Goal: Task Accomplishment & Management: Use online tool/utility

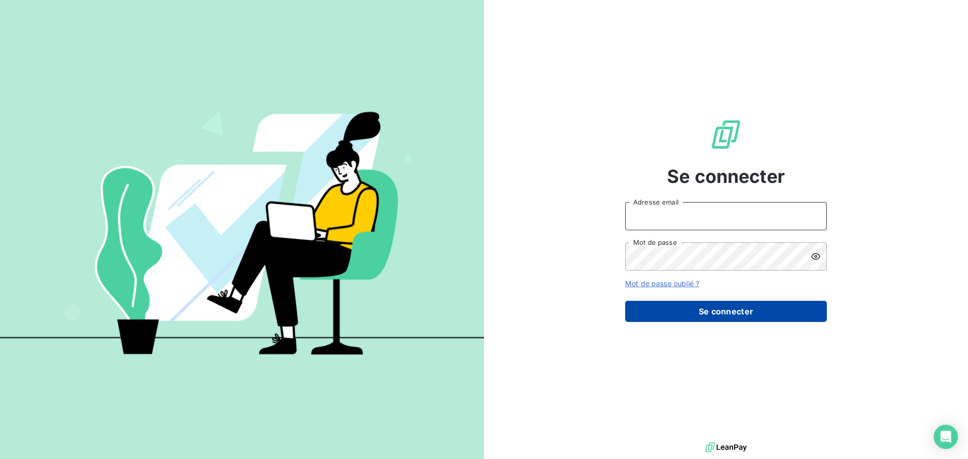
type input "[PERSON_NAME][EMAIL_ADDRESS][DOMAIN_NAME]"
click at [737, 310] on button "Se connecter" at bounding box center [726, 311] width 202 height 21
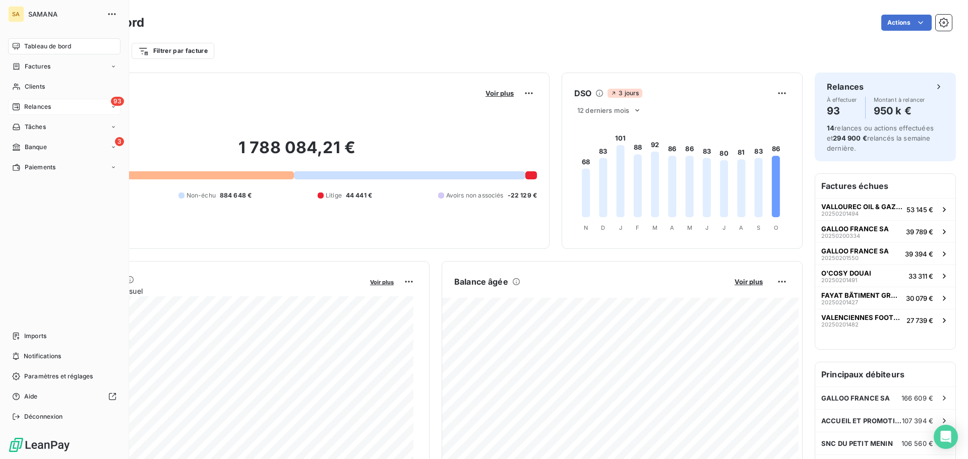
click at [61, 110] on div "93 Relances" at bounding box center [64, 107] width 112 height 16
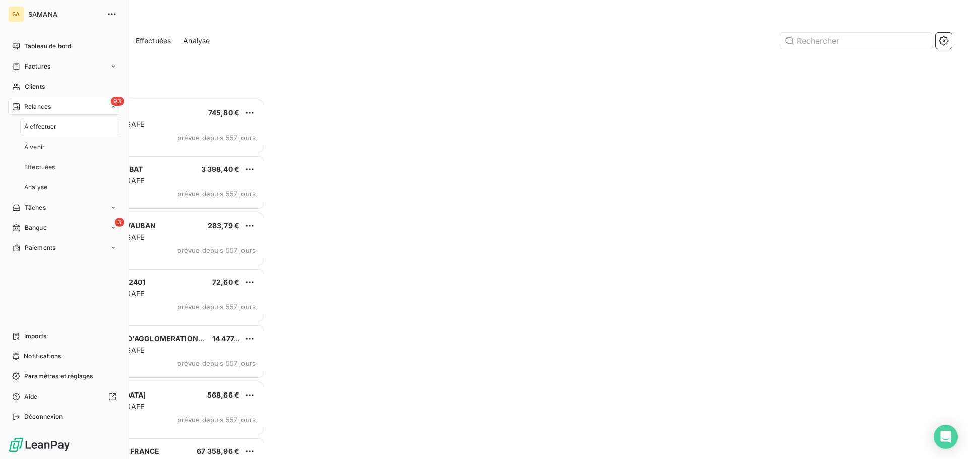
scroll to position [353, 209]
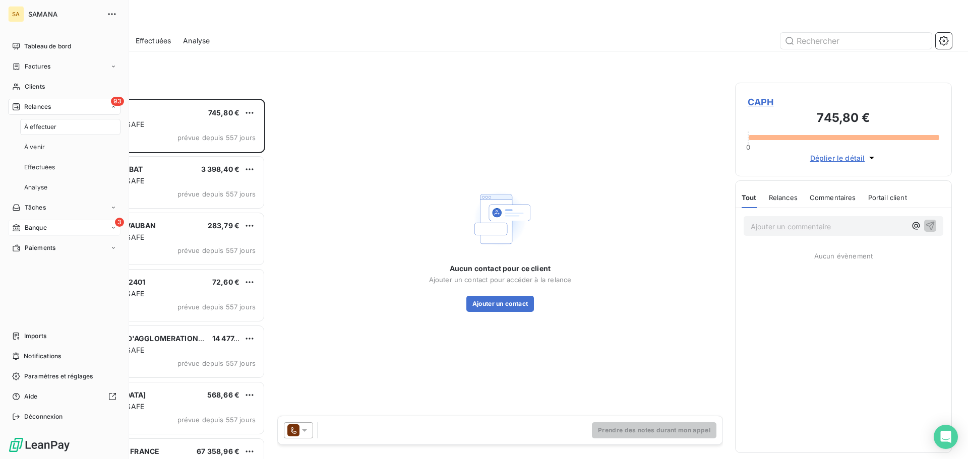
click at [52, 235] on div "3 Banque" at bounding box center [64, 228] width 112 height 16
click at [66, 169] on span "Opérations à associer" at bounding box center [56, 167] width 64 height 9
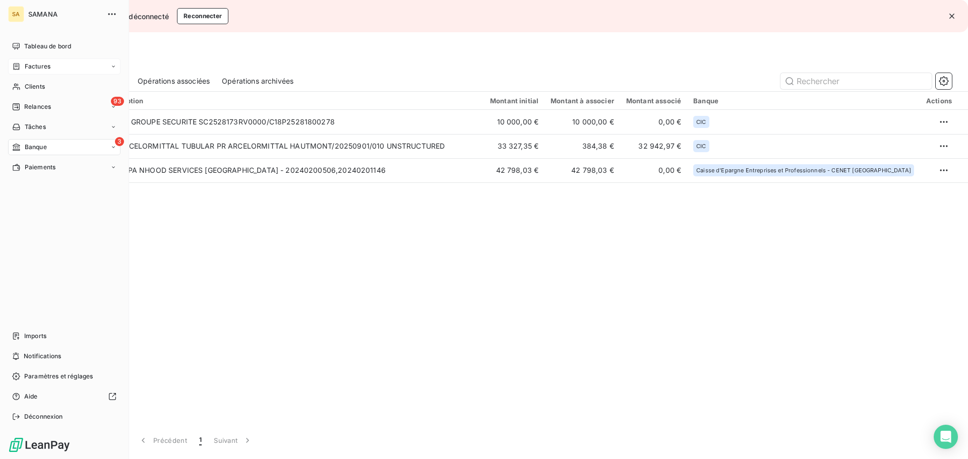
click at [33, 68] on span "Factures" at bounding box center [38, 66] width 26 height 9
click at [40, 105] on span "Avoirs" at bounding box center [33, 106] width 18 height 9
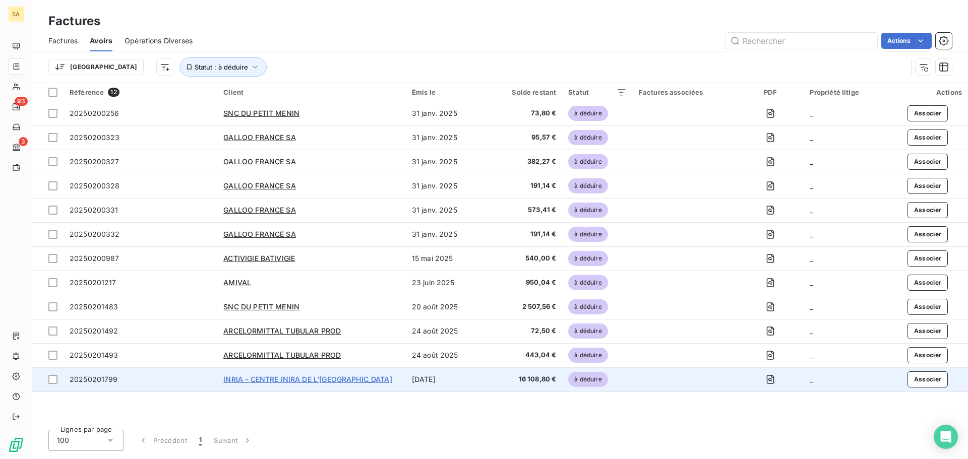
click at [284, 379] on span "INRIA - CENTRE INIRA DE L'[GEOGRAPHIC_DATA]" at bounding box center [307, 379] width 168 height 9
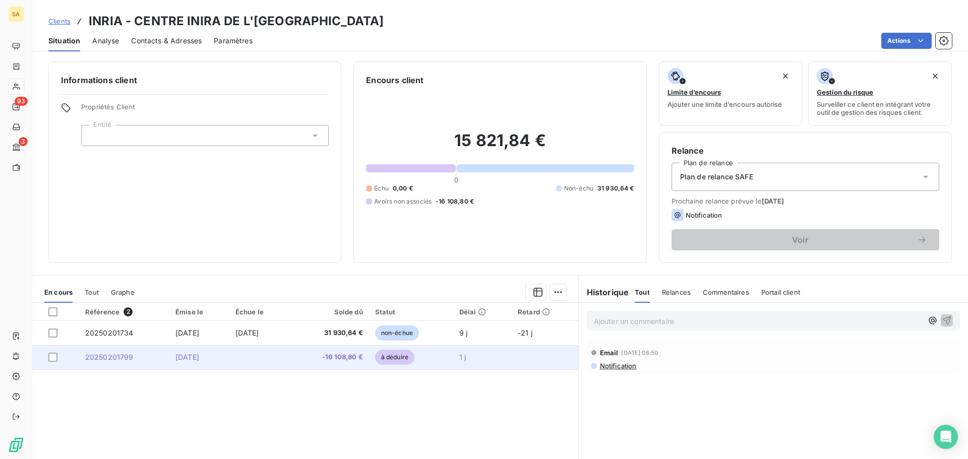
click at [103, 356] on span "20250201799" at bounding box center [109, 357] width 48 height 9
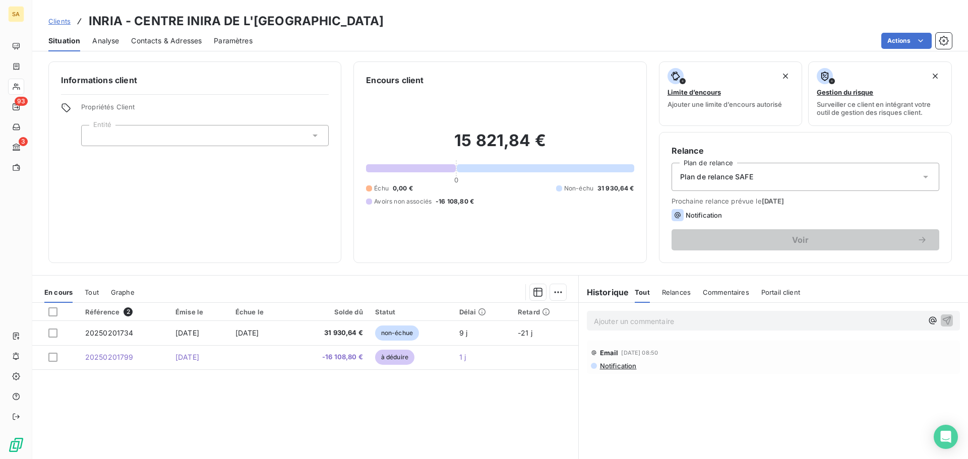
click at [181, 141] on div at bounding box center [205, 135] width 248 height 21
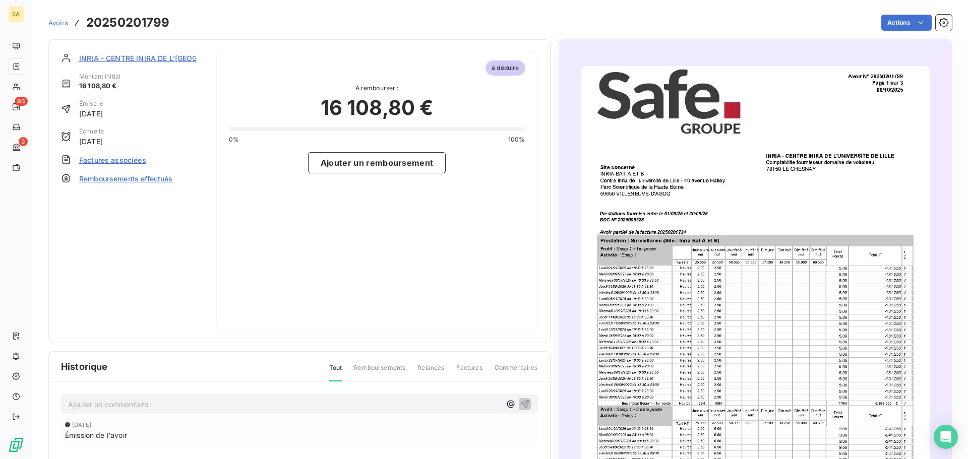
click at [114, 159] on span "Factures associées" at bounding box center [112, 160] width 67 height 11
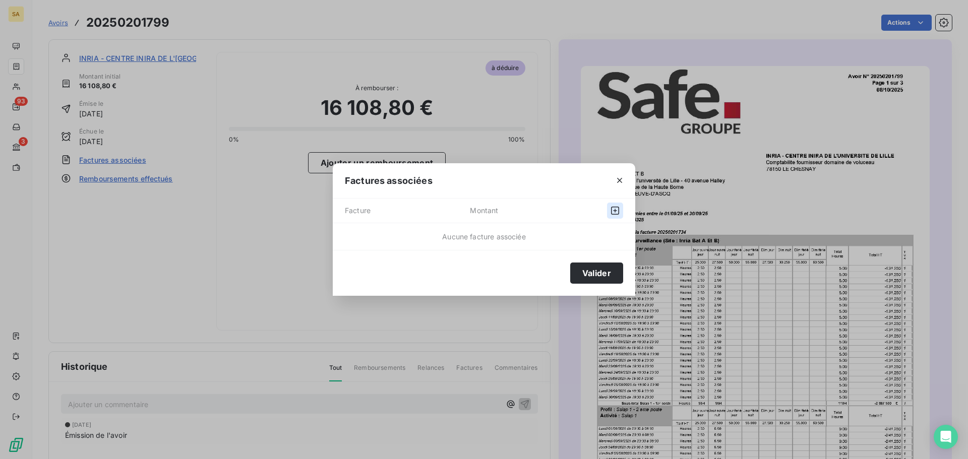
click at [617, 210] on icon "button" at bounding box center [615, 211] width 10 height 10
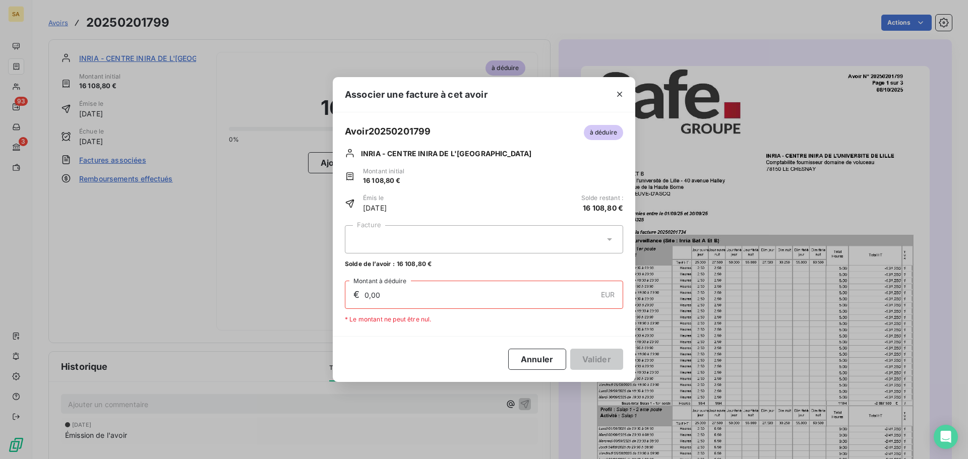
drag, startPoint x: 559, startPoint y: 88, endPoint x: 533, endPoint y: 105, distance: 31.3
click at [533, 105] on div "Associer une facture à cet avoir" at bounding box center [484, 94] width 303 height 35
click at [451, 244] on div at bounding box center [484, 239] width 278 height 28
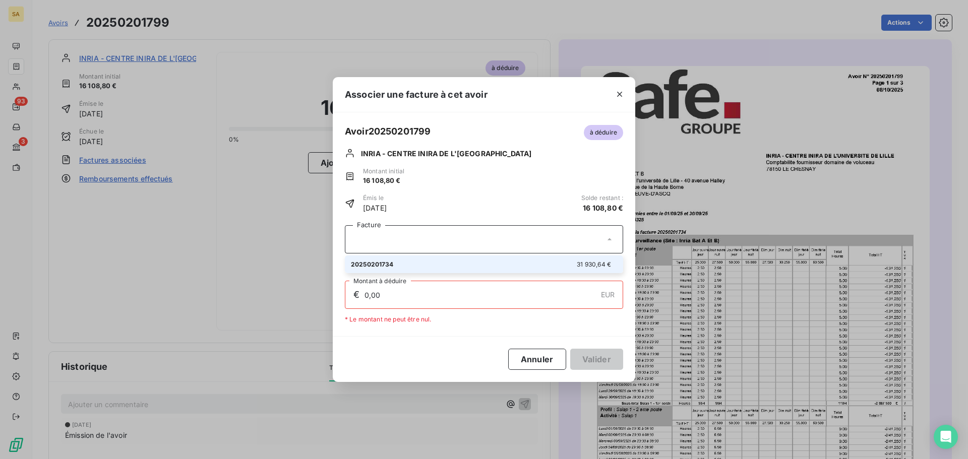
click at [426, 266] on div "20250201734 31 930,64 €" at bounding box center [484, 265] width 266 height 10
type input "16 108,80"
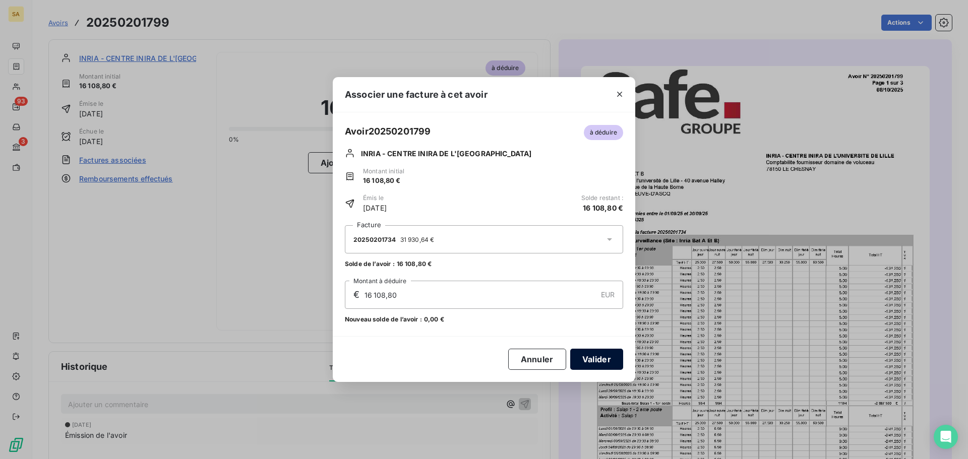
click at [605, 355] on button "Valider" at bounding box center [596, 359] width 53 height 21
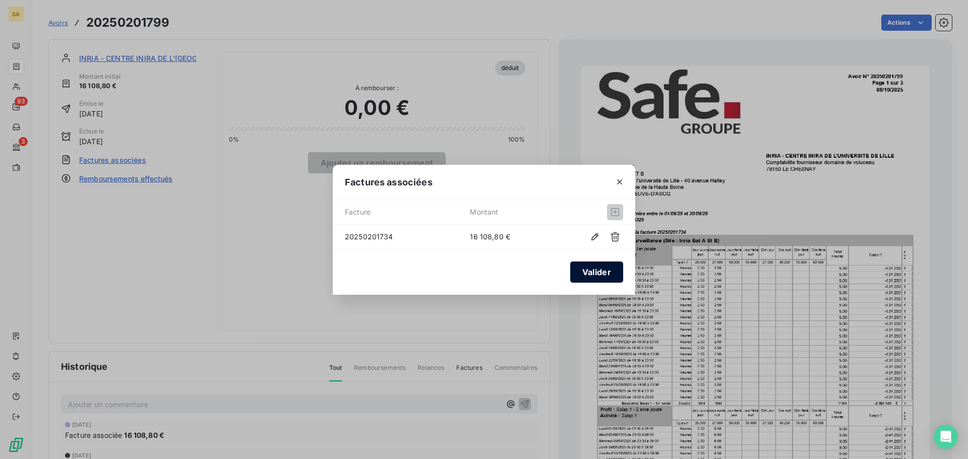
click at [596, 275] on button "Valider" at bounding box center [596, 272] width 53 height 21
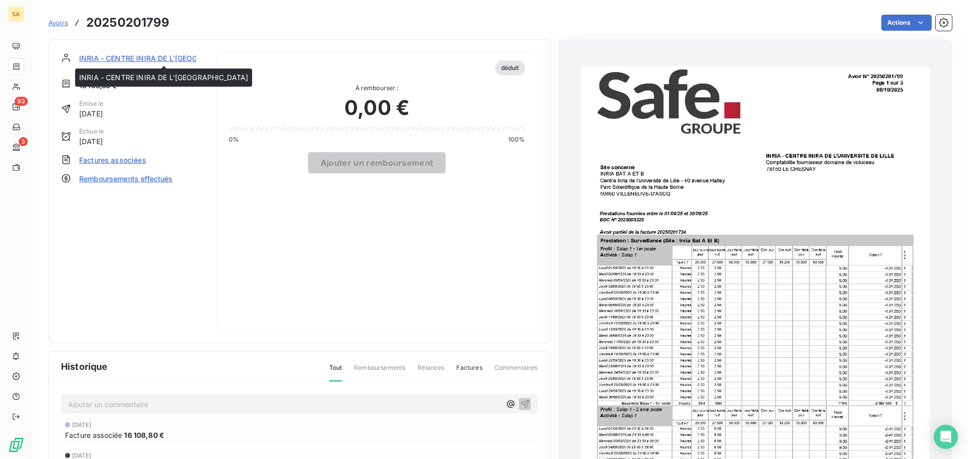
click at [157, 58] on span "INRIA - CENTRE INIRA DE L'[GEOGRAPHIC_DATA]" at bounding box center [163, 58] width 168 height 11
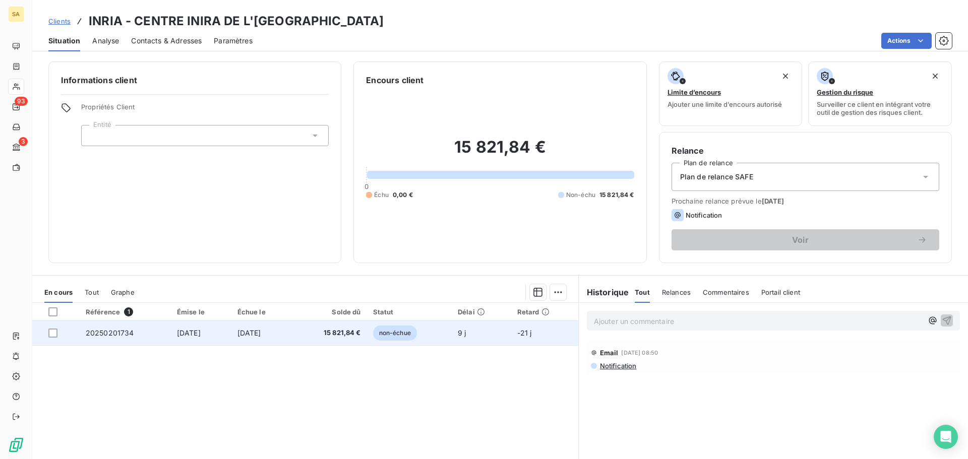
click at [93, 334] on span "20250201734" at bounding box center [110, 333] width 48 height 9
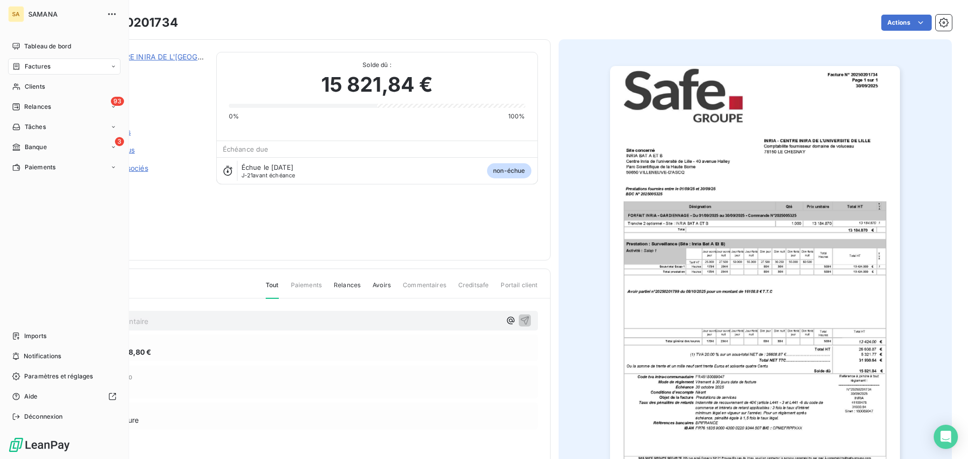
click at [66, 69] on div "Factures" at bounding box center [64, 67] width 112 height 16
click at [56, 109] on div "Avoirs" at bounding box center [70, 107] width 100 height 16
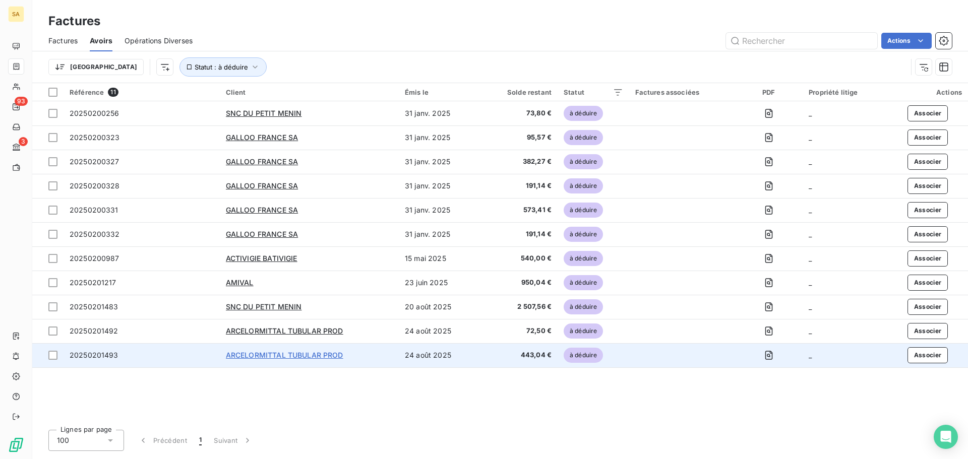
click at [307, 358] on span "ARCELORMITTAL TUBULAR PROD" at bounding box center [285, 355] width 118 height 9
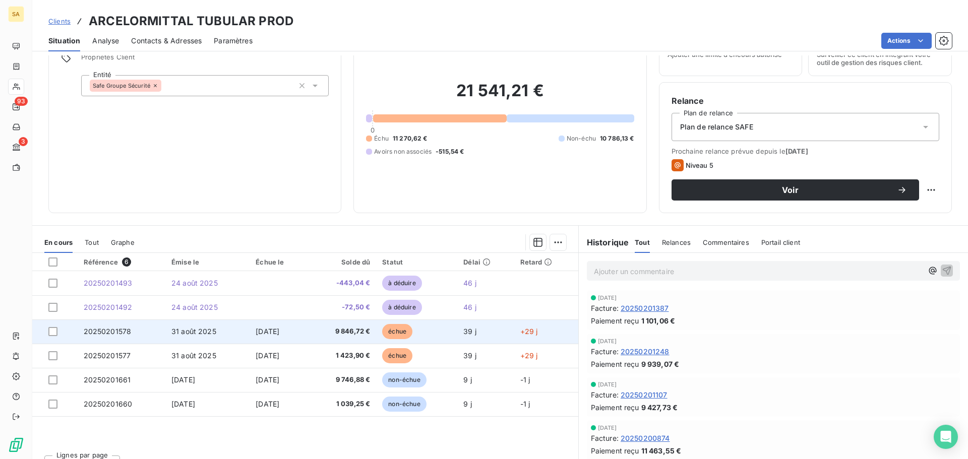
scroll to position [50, 0]
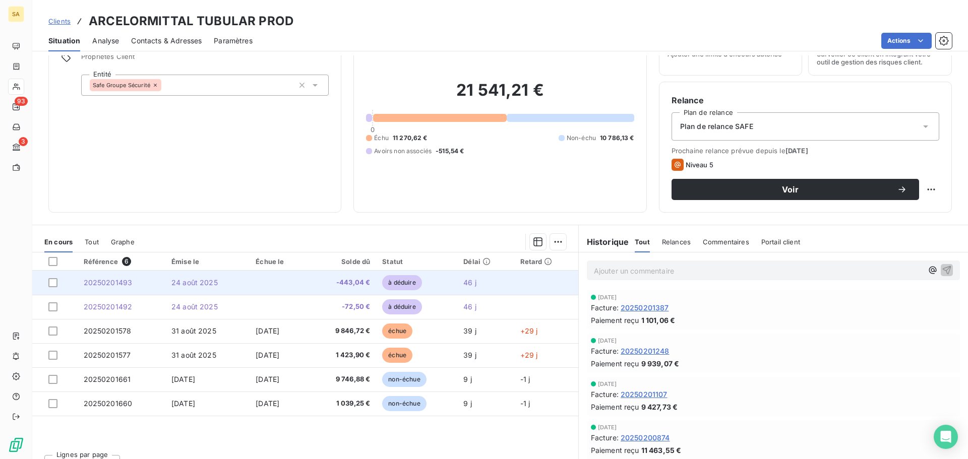
click at [114, 282] on span "20250201493" at bounding box center [108, 282] width 49 height 9
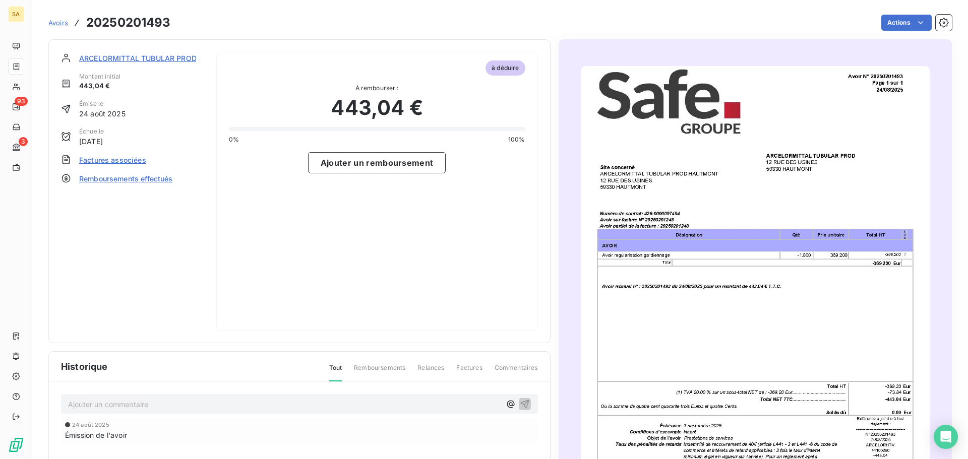
click at [133, 160] on span "Factures associées" at bounding box center [112, 160] width 67 height 11
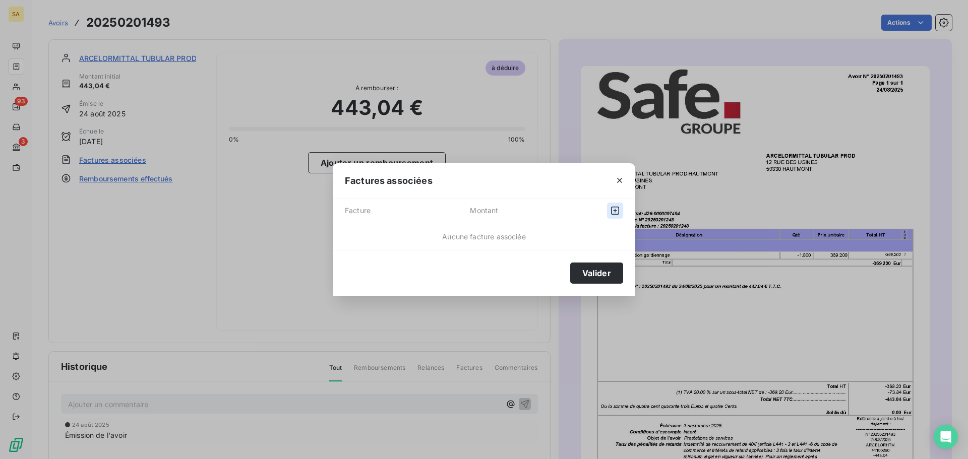
click at [616, 211] on icon "button" at bounding box center [615, 211] width 10 height 10
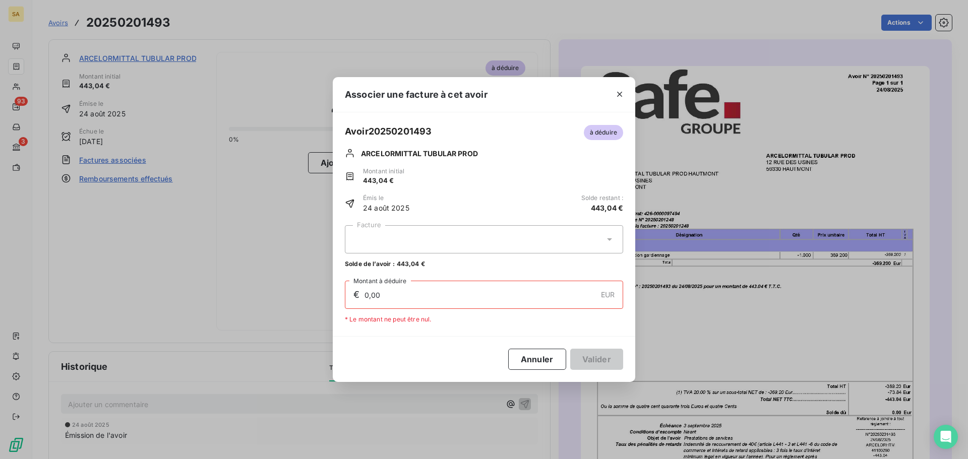
click at [582, 239] on div at bounding box center [484, 239] width 278 height 28
click at [414, 243] on div at bounding box center [484, 239] width 278 height 28
click at [526, 363] on button "Annuler" at bounding box center [537, 359] width 58 height 21
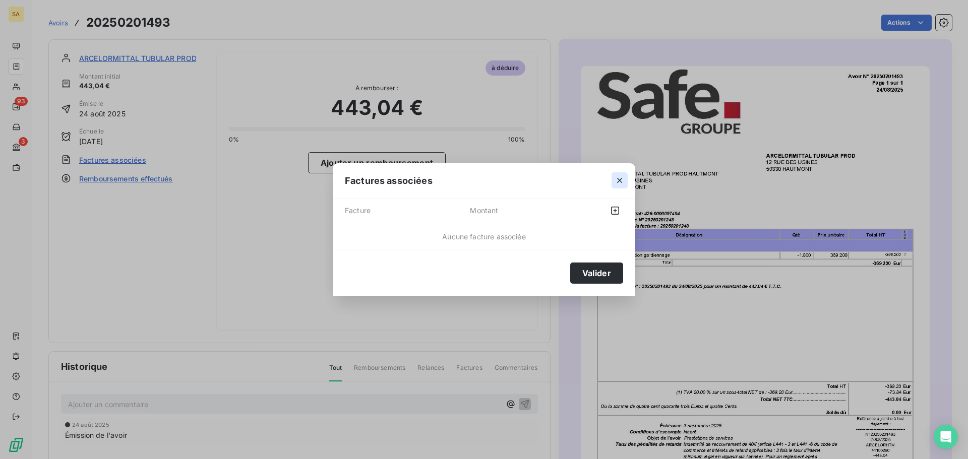
click at [620, 178] on icon "button" at bounding box center [620, 181] width 10 height 10
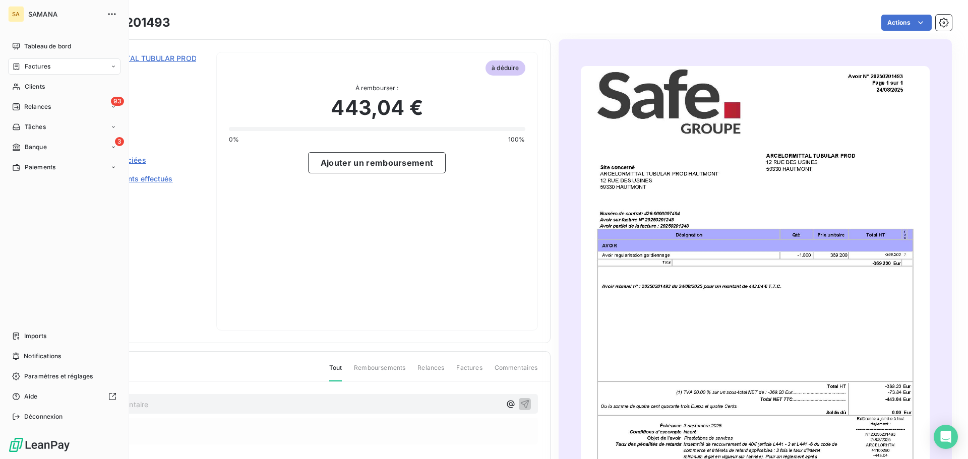
click at [45, 70] on div "Factures" at bounding box center [64, 67] width 112 height 16
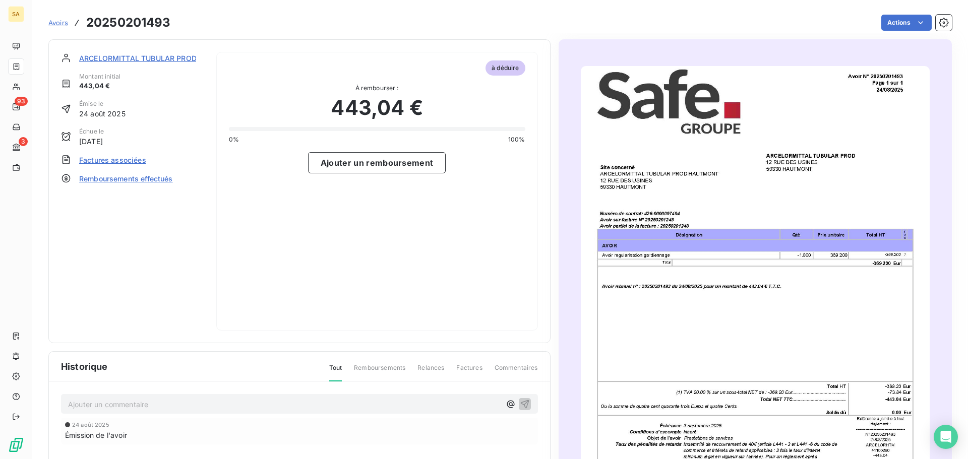
click at [171, 56] on span "ARCELORMITTAL TUBULAR PROD" at bounding box center [138, 58] width 118 height 11
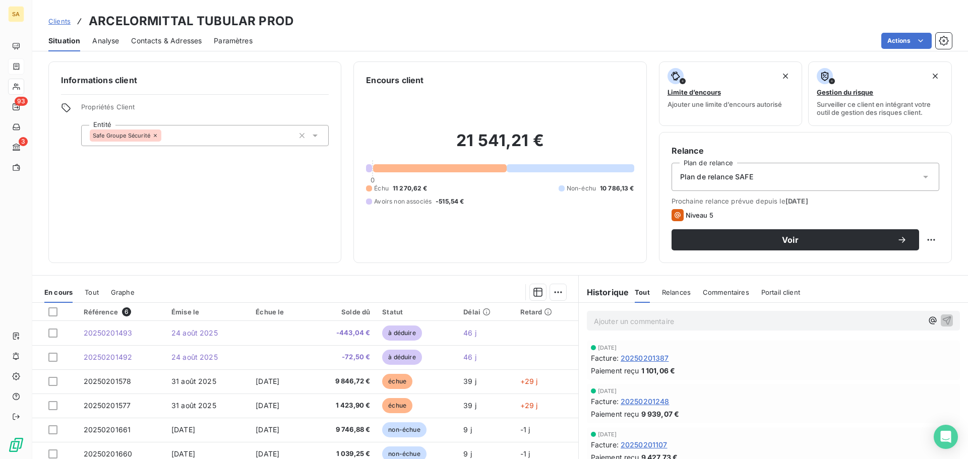
click at [110, 36] on span "Analyse" at bounding box center [105, 41] width 27 height 10
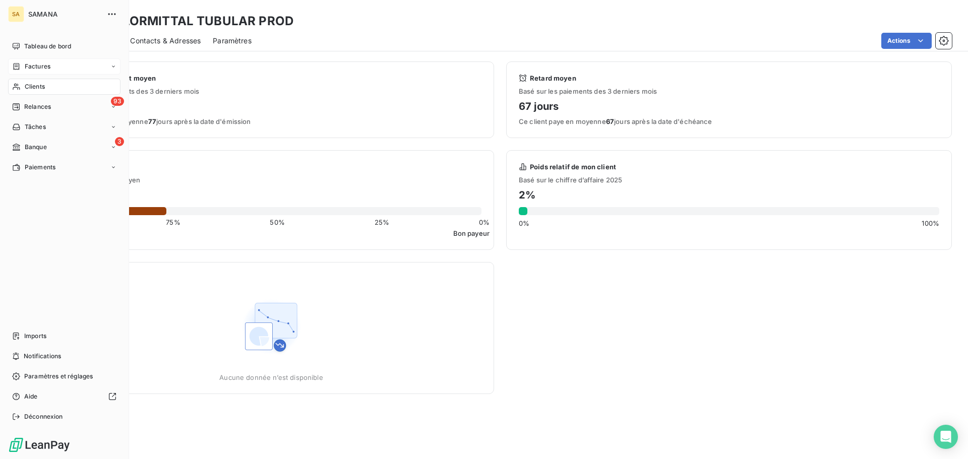
click at [36, 68] on span "Factures" at bounding box center [38, 66] width 26 height 9
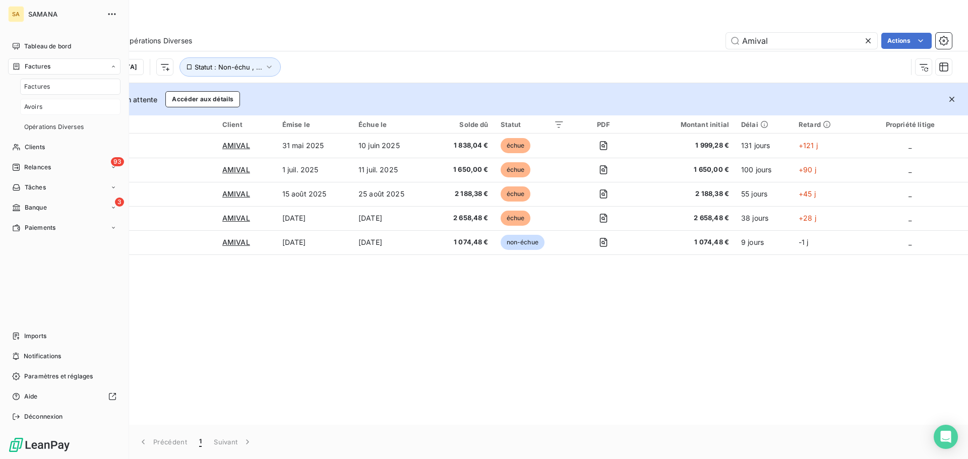
click at [37, 106] on span "Avoirs" at bounding box center [33, 106] width 18 height 9
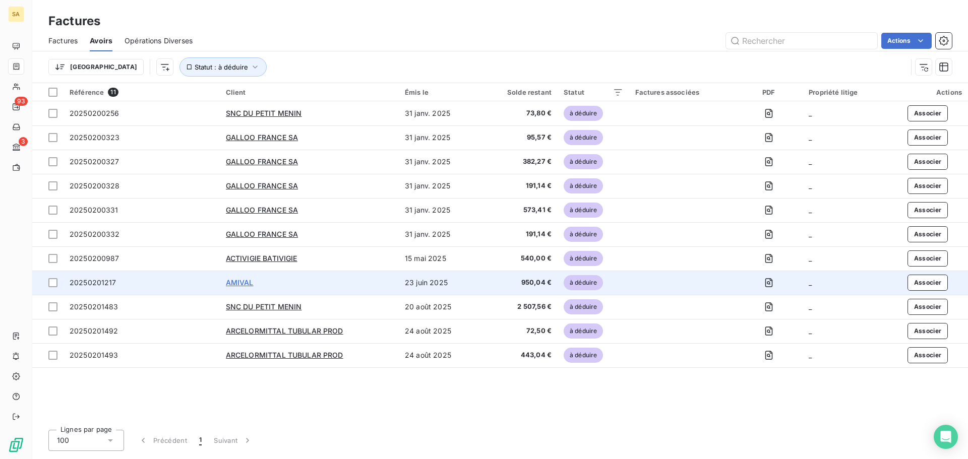
click at [243, 285] on span "AMIVAL" at bounding box center [240, 282] width 28 height 9
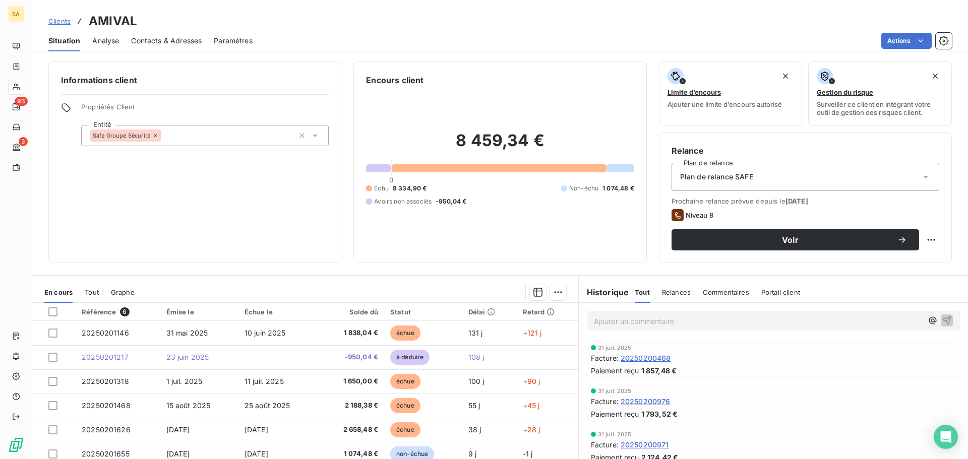
scroll to position [50, 0]
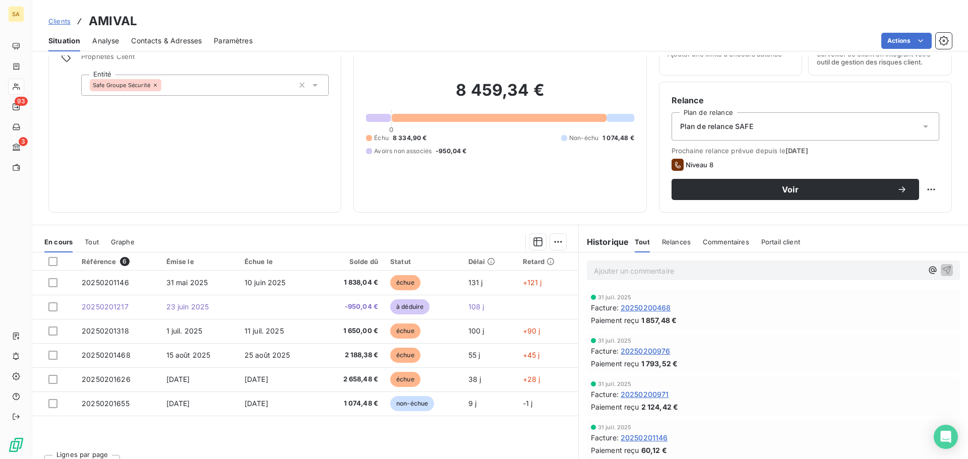
click at [610, 35] on div "Actions" at bounding box center [608, 41] width 687 height 16
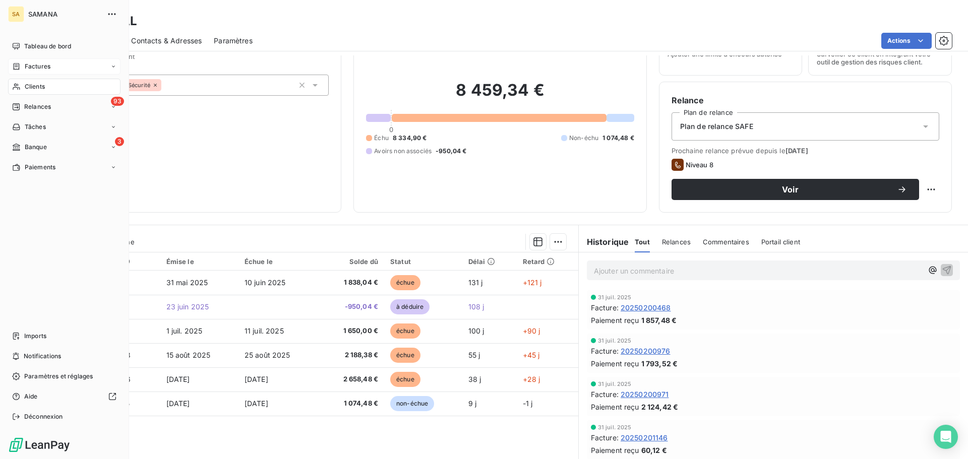
click at [75, 67] on div "Factures" at bounding box center [64, 67] width 112 height 16
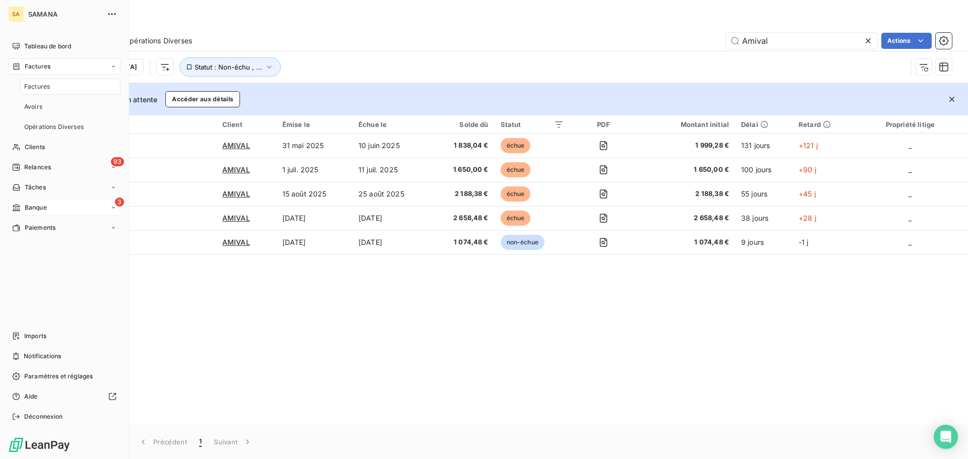
click at [70, 207] on div "3 Banque" at bounding box center [64, 208] width 112 height 16
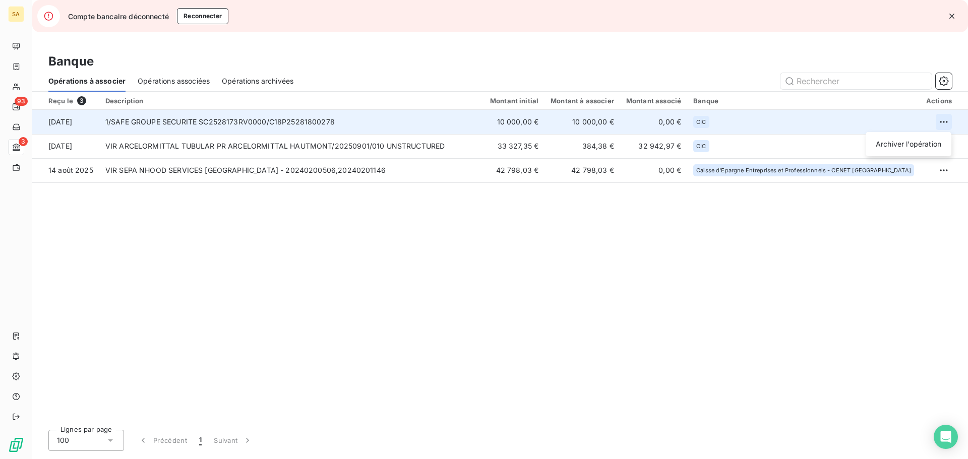
click at [944, 119] on html "SA 93 3 Compte bancaire déconnecté Reconnecter Banque Opérations à associer Opé…" at bounding box center [484, 229] width 968 height 459
click at [923, 148] on div "Archiver l’opération" at bounding box center [909, 144] width 78 height 16
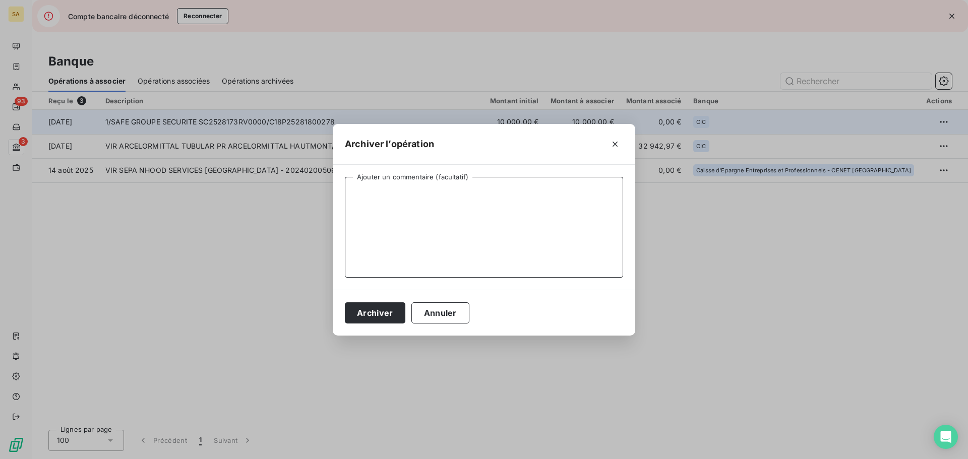
click at [371, 195] on textarea "Ajouter un commentaire (facultatif)" at bounding box center [484, 227] width 278 height 101
paste textarea "virement de trésorier en interne"
click at [431, 190] on textarea "virement de trésorier en interne" at bounding box center [484, 227] width 278 height 101
click at [451, 194] on textarea "virement de trésorier interne" at bounding box center [484, 227] width 278 height 101
type textarea "virement de trésorier interne, non lié à une prestation"
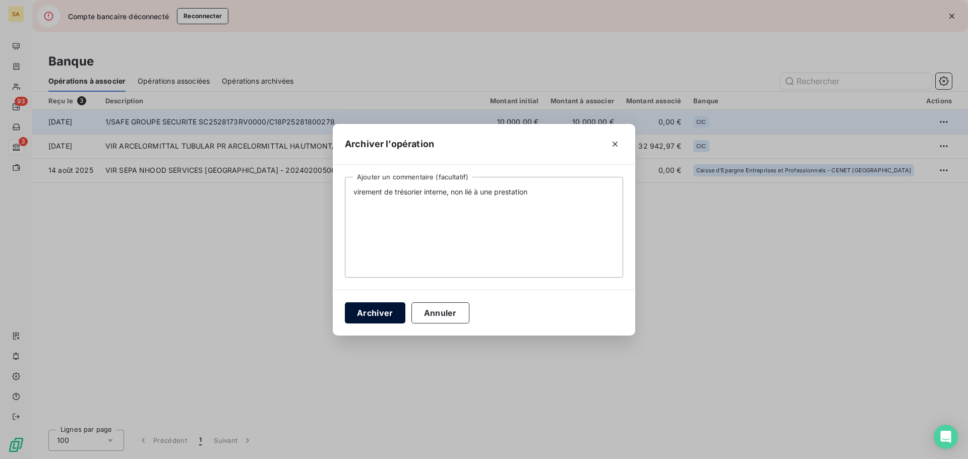
click at [377, 311] on button "Archiver" at bounding box center [375, 313] width 61 height 21
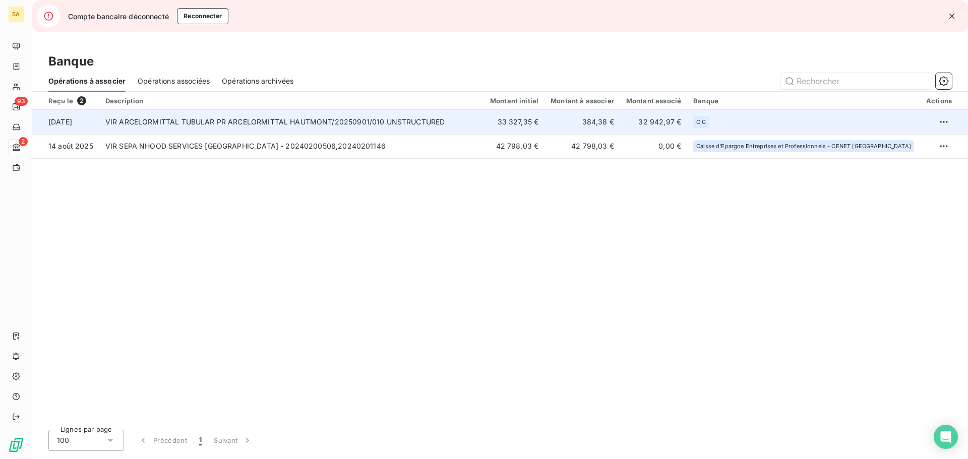
click at [181, 121] on td "VIR ARCELORMITTAL TUBULAR PR ARCELORMITTAL HAUTMONT/20250901/010 UNSTRUCTURED" at bounding box center [291, 122] width 385 height 24
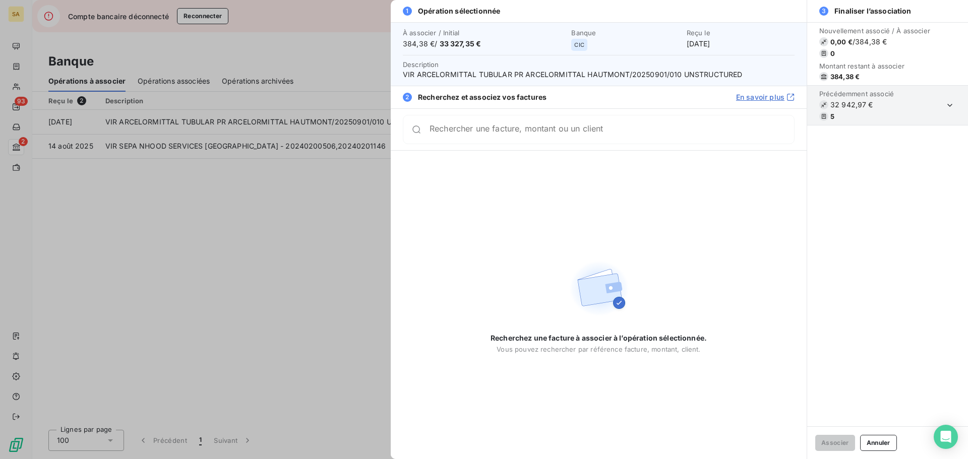
click at [451, 72] on span "VIR ARCELORMITTAL TUBULAR PR ARCELORMITTAL HAUTMONT/20250901/010 UNSTRUCTURED" at bounding box center [599, 75] width 392 height 10
click at [763, 97] on link "En savoir plus" at bounding box center [765, 97] width 59 height 10
click at [195, 244] on div at bounding box center [484, 229] width 968 height 459
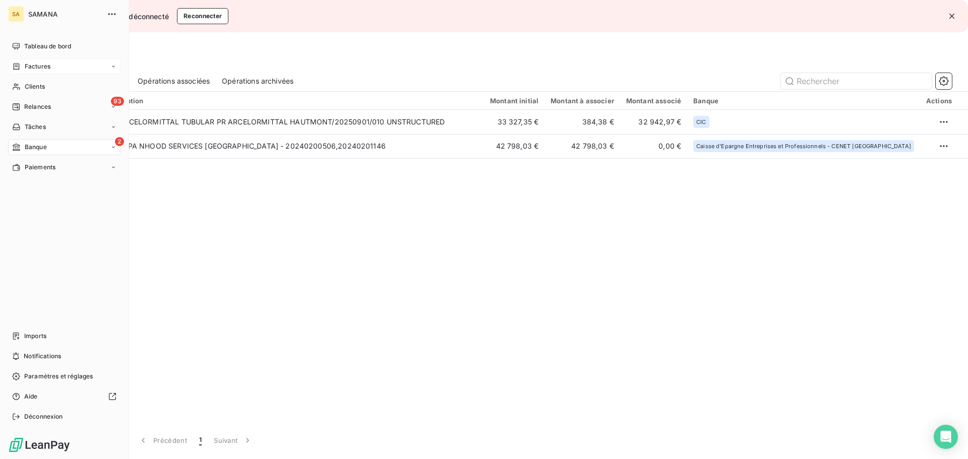
click at [53, 63] on div "Factures" at bounding box center [64, 67] width 112 height 16
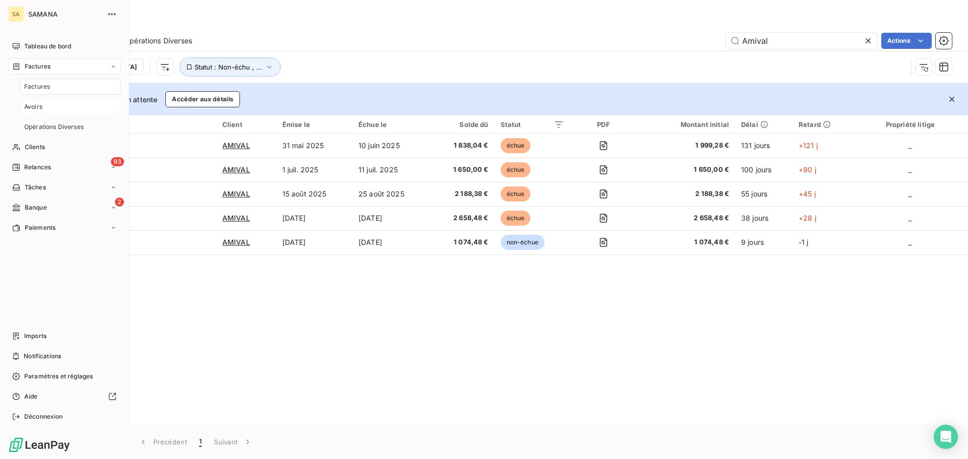
click at [37, 108] on span "Avoirs" at bounding box center [33, 106] width 18 height 9
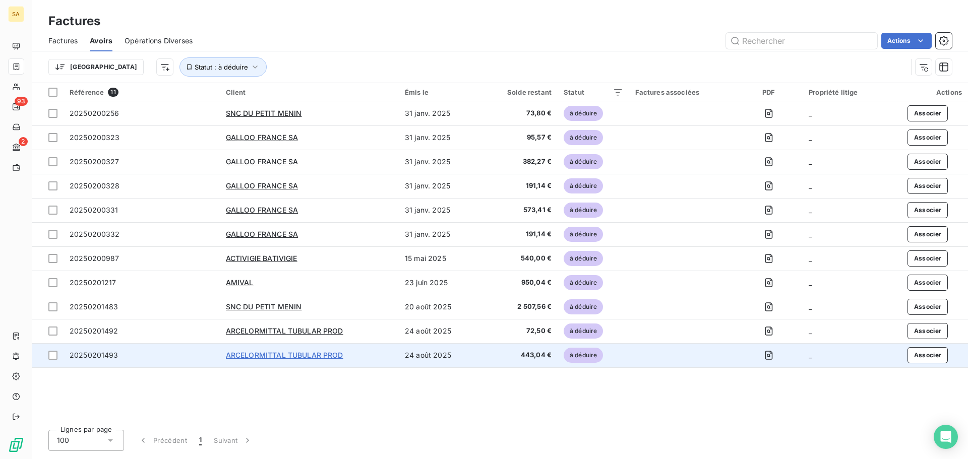
click at [264, 354] on span "ARCELORMITTAL TUBULAR PROD" at bounding box center [285, 355] width 118 height 9
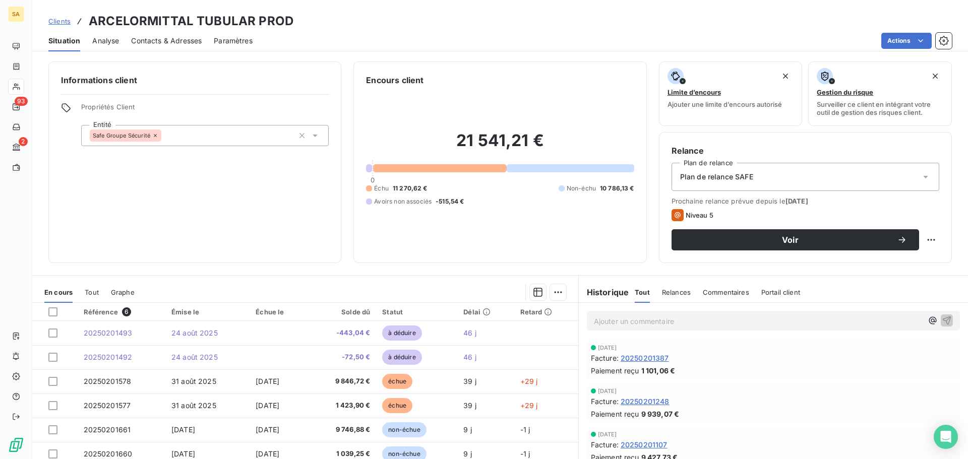
click at [113, 43] on span "Analyse" at bounding box center [105, 41] width 27 height 10
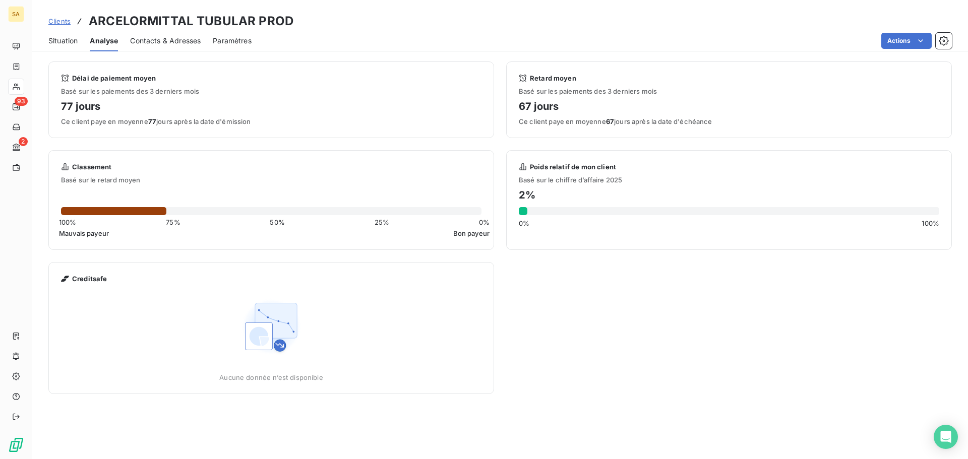
click at [616, 298] on div "Délai de paiement moyen Basé sur les paiements des 3 derniers mois 77 jours Ce …" at bounding box center [500, 228] width 904 height 333
